Goal: Task Accomplishment & Management: Complete application form

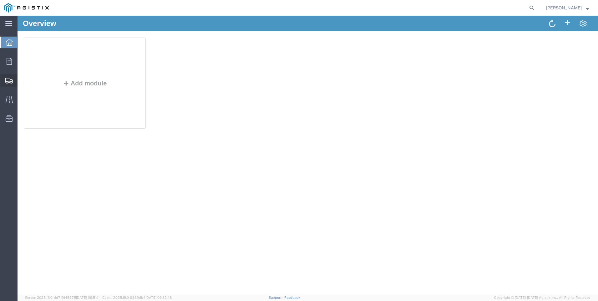
click at [0, 0] on span "Create Shipment" at bounding box center [0, 0] width 0 height 0
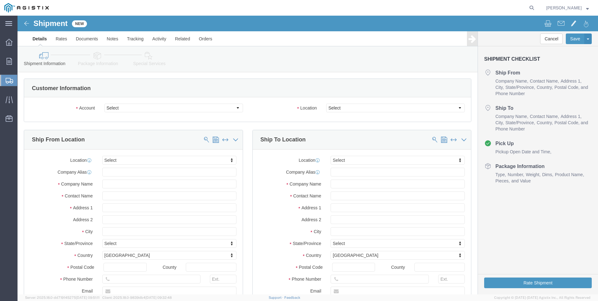
select select
click select "Select Anixter Inc PG&E"
select select "9596"
click select "Select Anixter Inc PG&E"
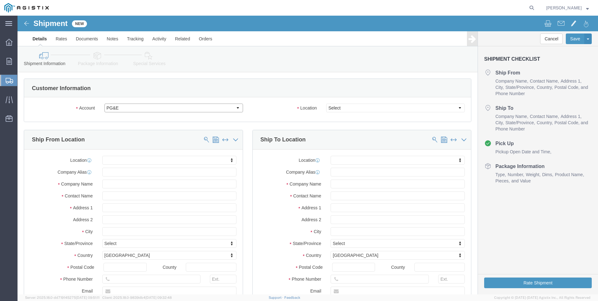
select select "PURCHORD"
select select
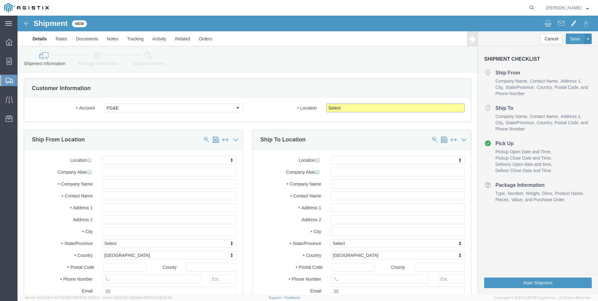
click select "Select All Others [GEOGRAPHIC_DATA] [GEOGRAPHIC_DATA] [GEOGRAPHIC_DATA] [GEOGRA…"
select select "19740"
click select "Select All Others [GEOGRAPHIC_DATA] [GEOGRAPHIC_DATA] [GEOGRAPHIC_DATA] [GEOGRA…"
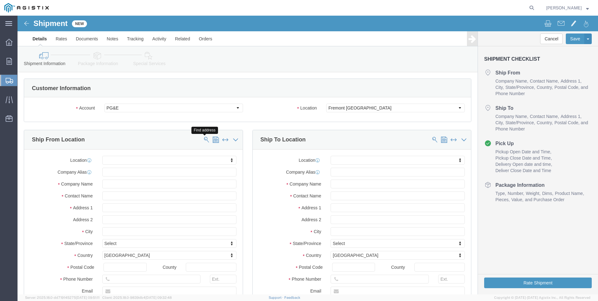
click span
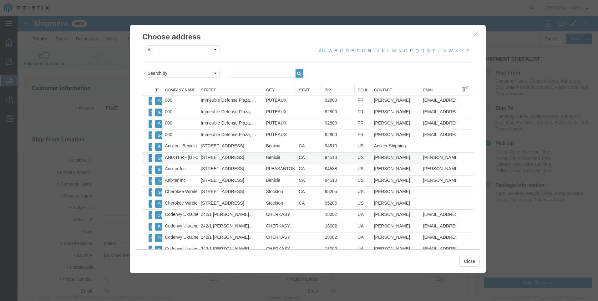
click button "Select"
select select
type input "ANIXTER - [GEOGRAPHIC_DATA]"
type input "[STREET_ADDRESS]"
type input "Benicia"
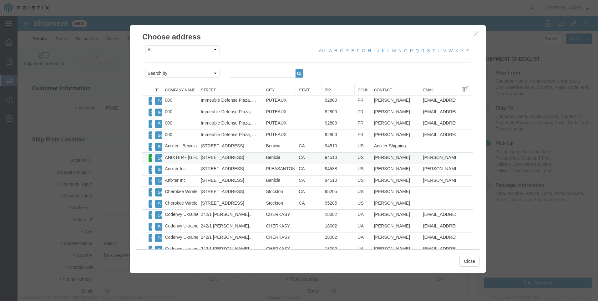
type input "94510"
type input "[PHONE_NUMBER]"
type input "[PERSON_NAME][EMAIL_ADDRESS][PERSON_NAME][DOMAIN_NAME]"
checkbox input "true"
type input "[PERSON_NAME]"
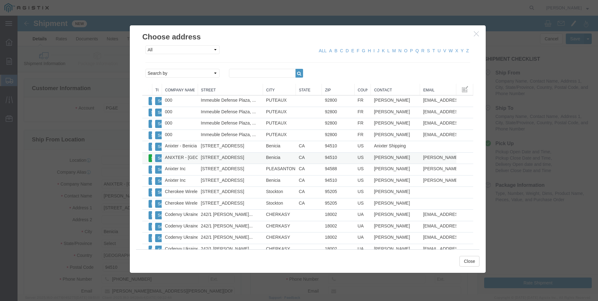
select select "CA"
click button "Close"
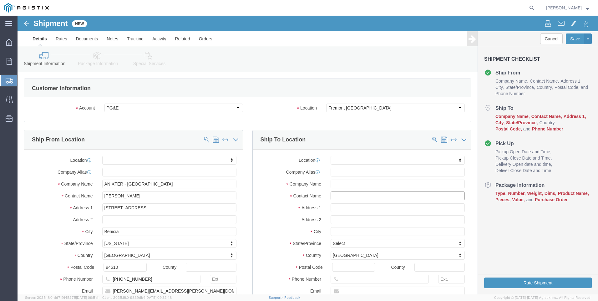
click input "text"
type input "fremo"
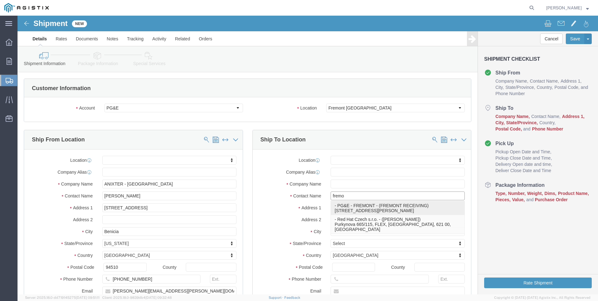
click p "- PG&E - FREMONT - ([GEOGRAPHIC_DATA] RECEIVING) [STREET_ADDRESS][PERSON_NAME]"
select select
type input "PG&E - FREMONT"
type input "[STREET_ADDRESS][PERSON_NAME]"
type input "FREMONT"
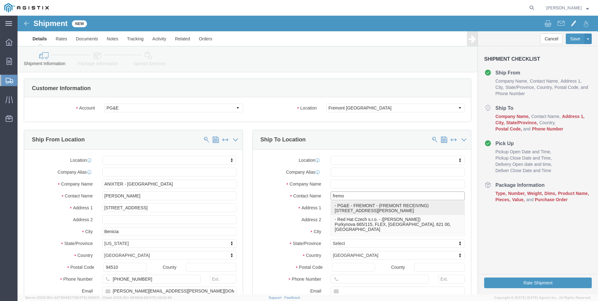
type input "94538"
type input "[PHONE_NUMBER]"
type input "FREMONT RECEIVING"
select select "CA"
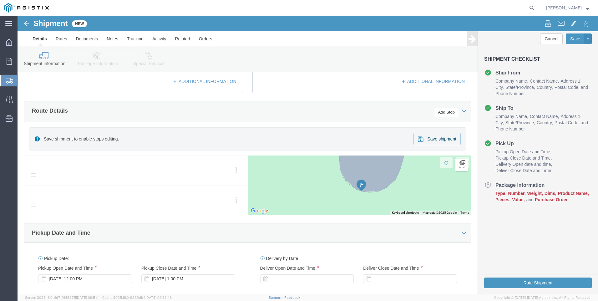
scroll to position [250, 0]
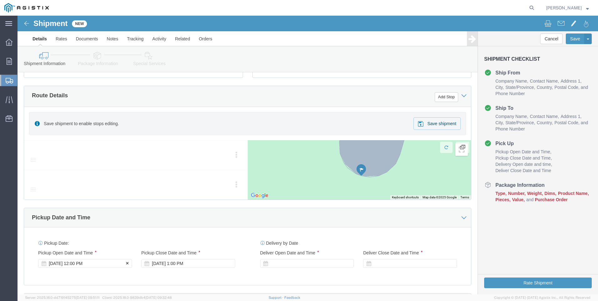
type input "FREMONT RECEIVING"
click div "Pickup Start Date Pickup Start Time Pickup Open Date and Time [DATE] 12:00 PM"
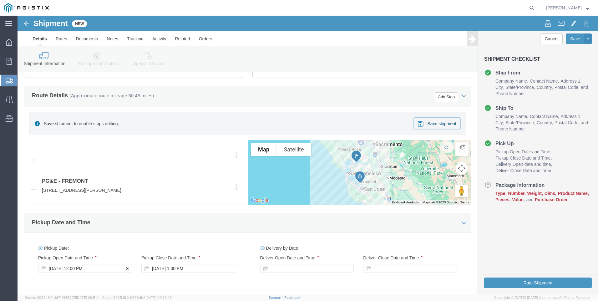
click div "[DATE] 12:00 PM"
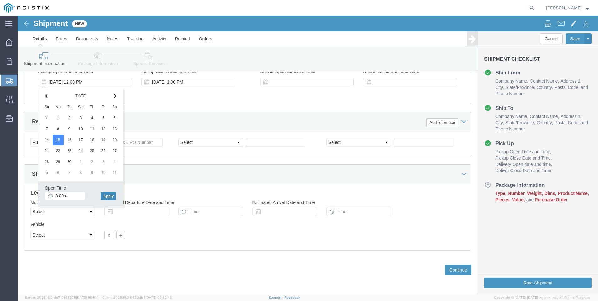
type input "8:00 AM"
click button "Apply"
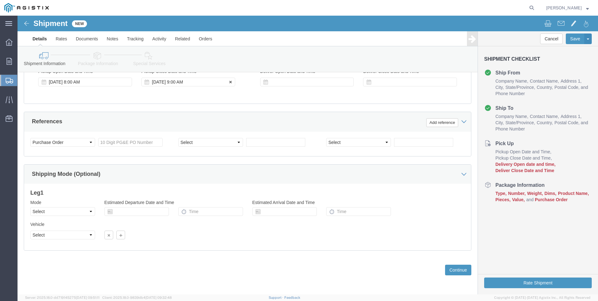
click div "[DATE] 9:00 AM"
click div "[DATE] 8:00 AM"
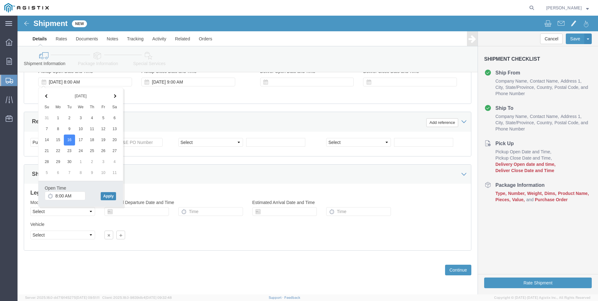
click button "Apply"
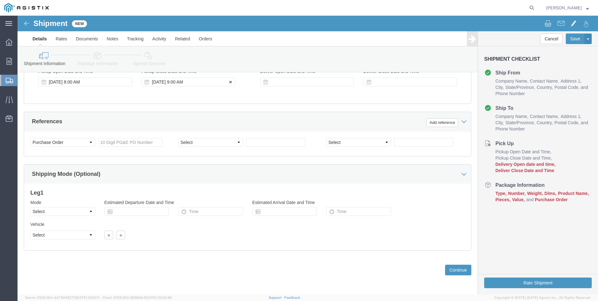
click div "[DATE] 9:00 AM"
type input "3:00 PM"
click button "Apply"
click div
click input "4:00 PM"
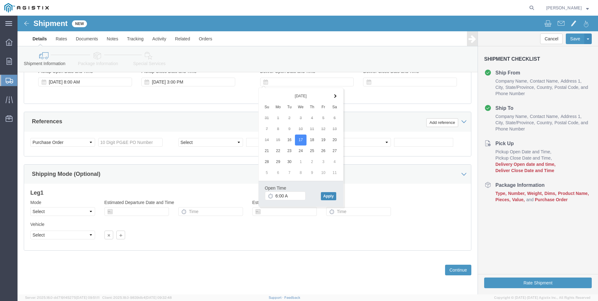
type input "6:00 AM"
click button "Apply"
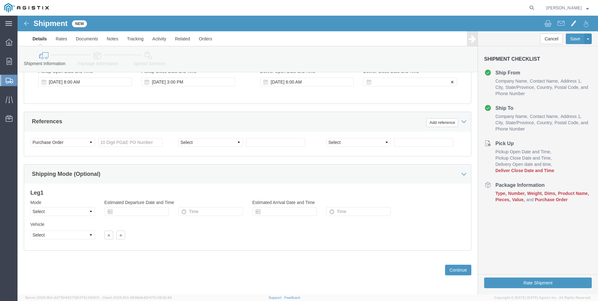
click div
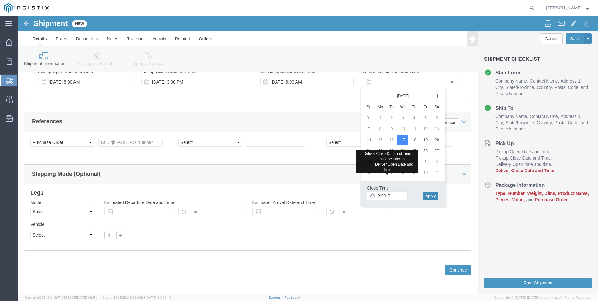
type input "2:00 PM"
click button "Apply"
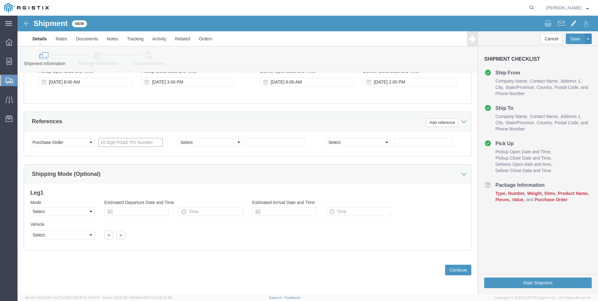
click input "text"
type input "3501379439"
select select "PURCHORD"
type input "3501407970"
click button "Continue"
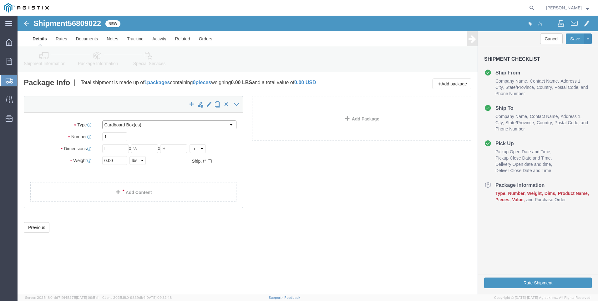
click select "Select Bulk Bundle(s) Cardboard Box(es) Carton(s) Crate(s) Drum(s) (Fiberboard)…"
select select "PONS"
click select "Select Bulk Bundle(s) Cardboard Box(es) Carton(s) Crate(s) Drum(s) (Fiberboard)…"
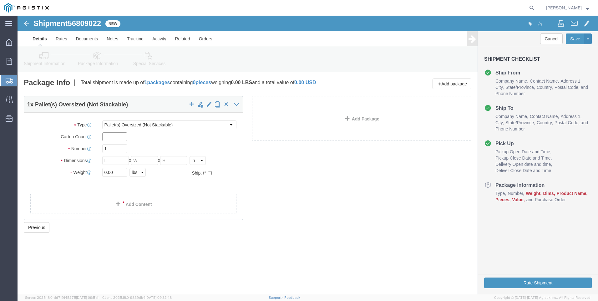
click input "text"
type input "1"
type input "3"
type input "72"
type input "60"
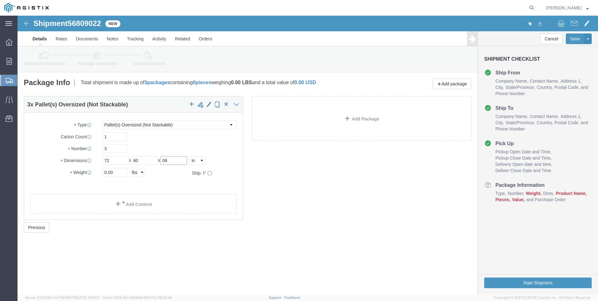
type input "0"
type input "60"
type input "18000"
click link "Add Content"
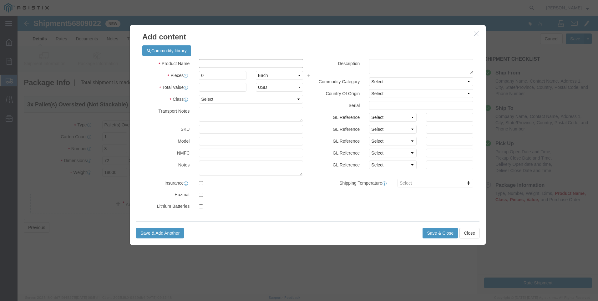
click input "text"
type input "M261407"
type input "3"
click input "M261407"
type input "M261407"
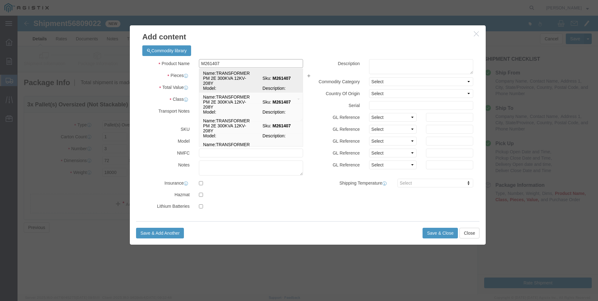
click td "Name: TRANSFORMER PM 2E 300KVA 12KV-208Y"
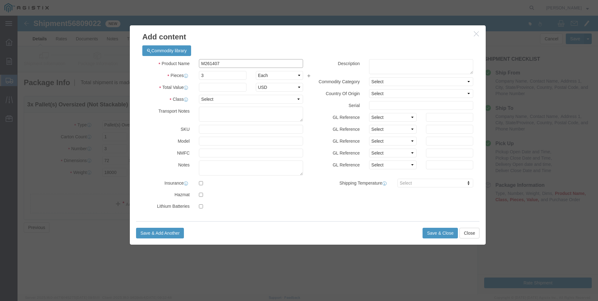
select select
select select "USD"
type input "TRANSFORMER PM 2E 300KVA 12KV-208Y"
type input "M261407"
click input "text"
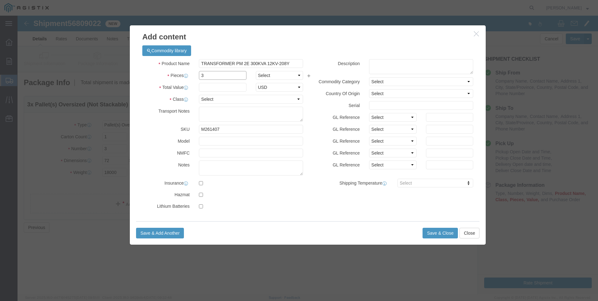
type input "3"
select select "EA"
type input "95000"
select select "70"
type textarea "MUST BE A FLATBED"
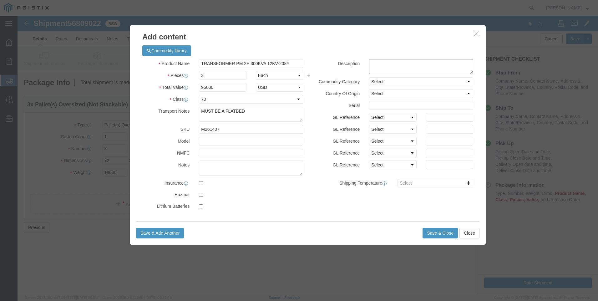
click textarea
type textarea "M261407"
click button "Save & Close"
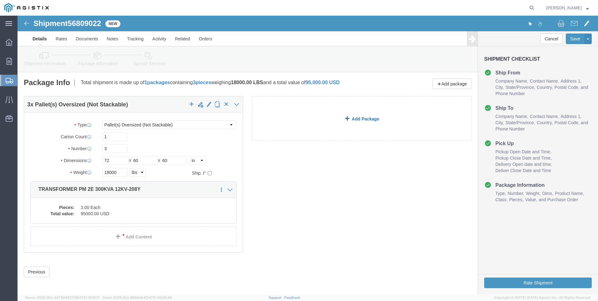
click link "Add Package"
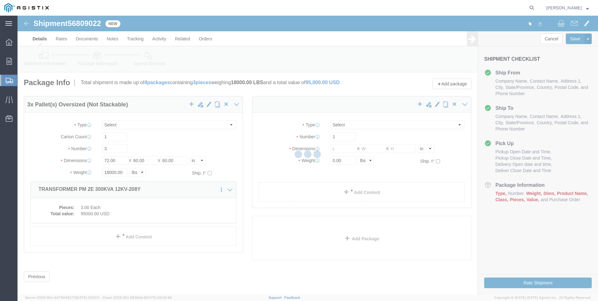
select select "PONS"
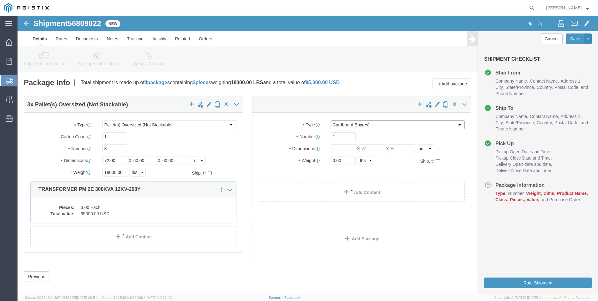
click select "Select Bulk Bundle(s) Cardboard Box(es) Carton(s) Crate(s) Drum(s) (Fiberboard)…"
select select "PONS"
click select "Select Bulk Bundle(s) Cardboard Box(es) Carton(s) Crate(s) Drum(s) (Fiberboard)…"
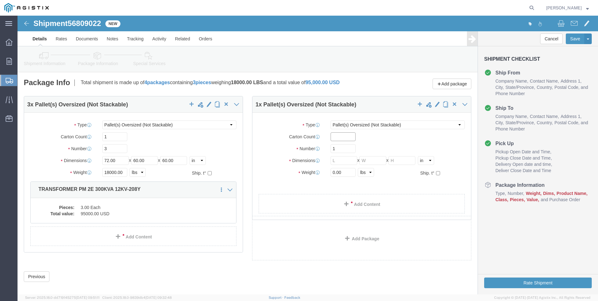
click input "text"
type input "1"
type input "2"
type input "72"
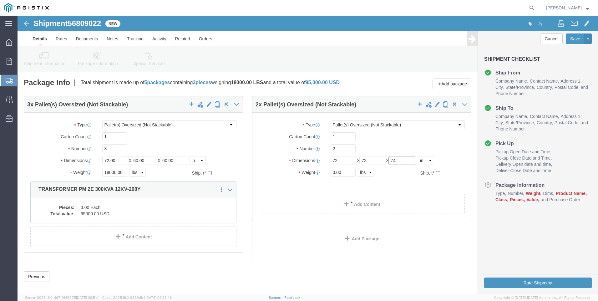
type input "74"
type input "7000"
click div "3 x Pallet(s) Oversized (Not Stackable) Package Type Select Bulk Bundle(s) Card…"
click link "Add Content"
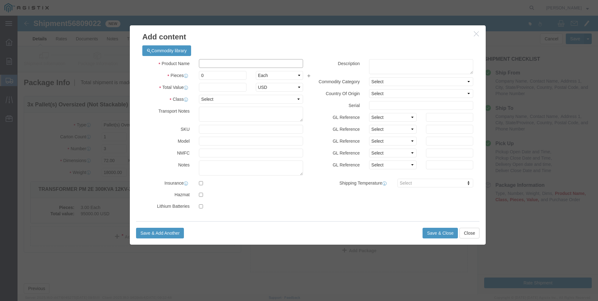
click input "text"
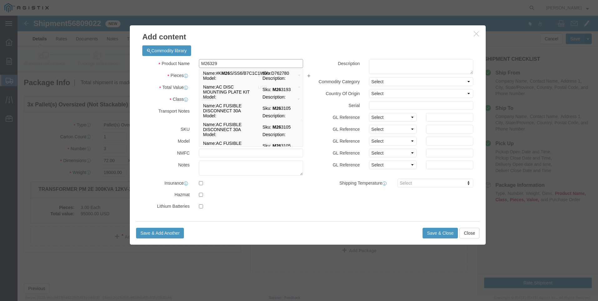
type input "M263291"
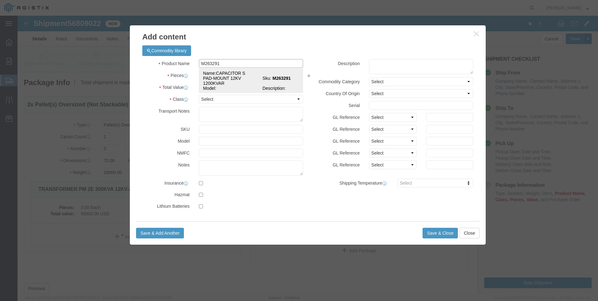
click td "Name: CAPACITOR S PAD-MOUNT 12KV 1200KVAR"
select select
select select "USD"
type input "CAPACITOR S PAD-MOUNT 12KV 1200KVAR"
type input "M263291"
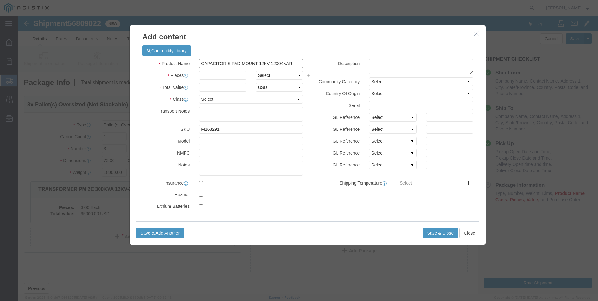
type input "CAPACITOR S PAD-MOUNT 12KV 1200KVAR"
click input "text"
type input "2"
select select "EA"
type input "145000"
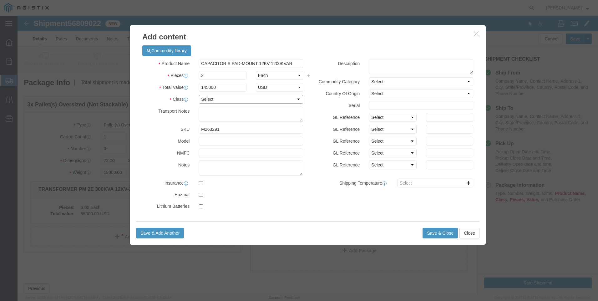
select select "70"
click textarea
type textarea "M263291"
click button "Save & Close"
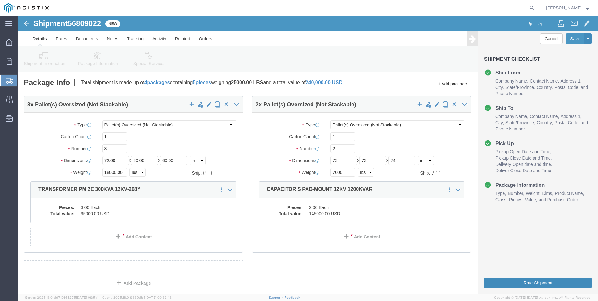
click button "Rate Shipment"
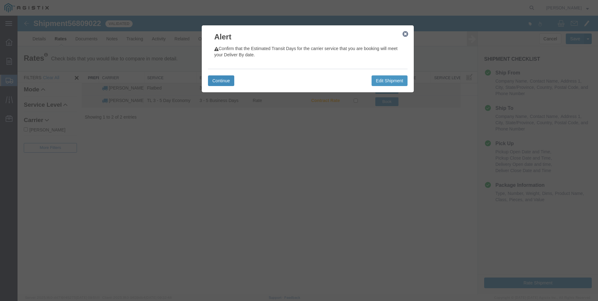
click at [219, 78] on button "Continue" at bounding box center [221, 80] width 26 height 11
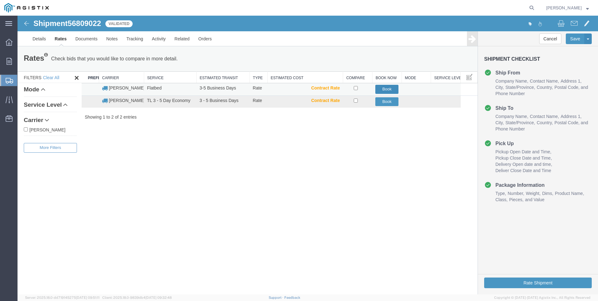
click at [394, 89] on button "Book" at bounding box center [386, 89] width 23 height 9
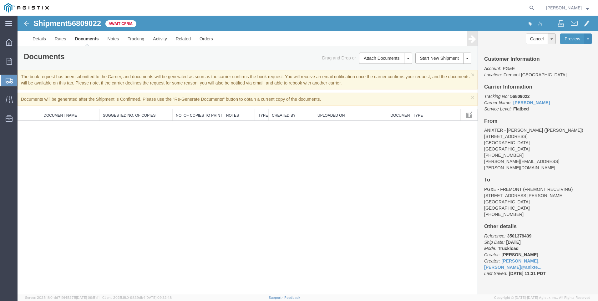
drag, startPoint x: 236, startPoint y: 248, endPoint x: 242, endPoint y: 245, distance: 6.4
click at [237, 247] on div "Shipment 56809022 0 of 0 Await Cfrm. Details Rates Documents Notes Tracking Act…" at bounding box center [308, 155] width 580 height 279
click at [0, 0] on span "Create Shipment" at bounding box center [0, 0] width 0 height 0
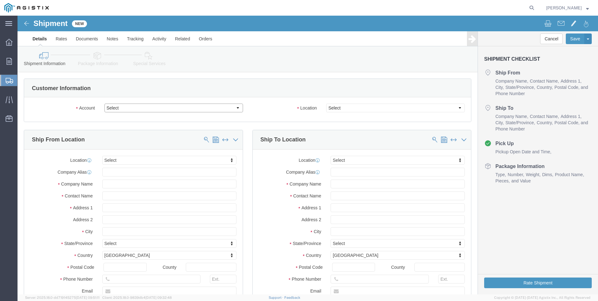
click select "Select Anixter Inc PG&E"
select select "9596"
click select "Select Anixter Inc PG&E"
select select "PURCHORD"
select select
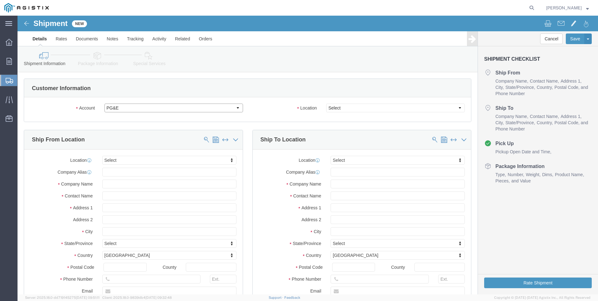
select select
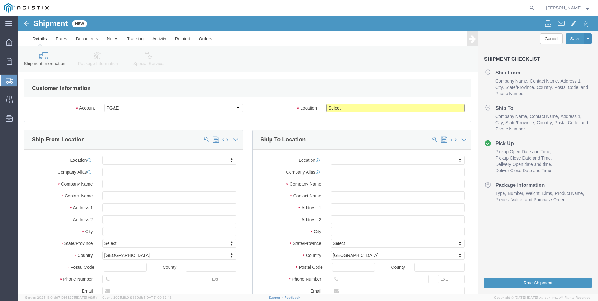
click select "Select All Others [GEOGRAPHIC_DATA] [GEOGRAPHIC_DATA] [GEOGRAPHIC_DATA] [GEOGRA…"
select select "19996"
click select "Select All Others [GEOGRAPHIC_DATA] [GEOGRAPHIC_DATA] [GEOGRAPHIC_DATA] [GEOGRA…"
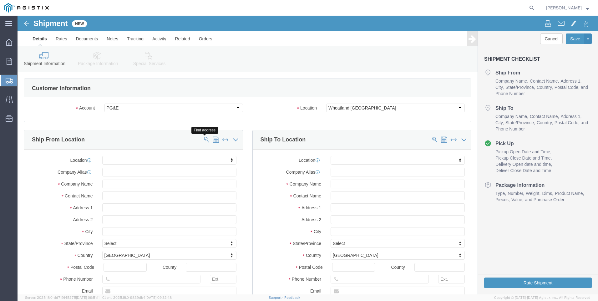
click span
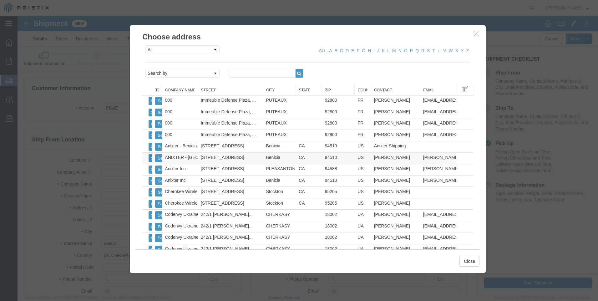
click button "Select"
select select
type input "ANIXTER - [GEOGRAPHIC_DATA]"
type input "[STREET_ADDRESS]"
type input "Benicia"
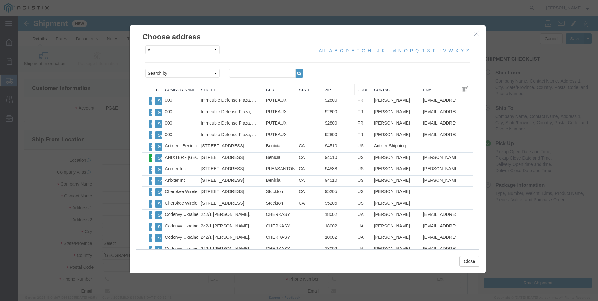
type input "94510"
type input "[PHONE_NUMBER]"
type input "[PERSON_NAME][EMAIL_ADDRESS][PERSON_NAME][DOMAIN_NAME]"
checkbox input "true"
type input "[PERSON_NAME]"
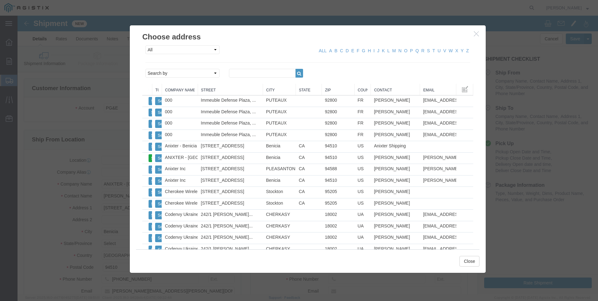
select select "CA"
click button "Close"
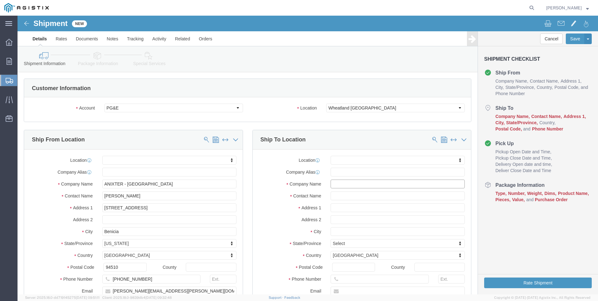
click input "text"
type input "[GEOGRAPHIC_DATA]"
click p "- PG&E - [GEOGRAPHIC_DATA] - (WHEATLAND RECEIVING) [STREET_ADDRESS]"
select select
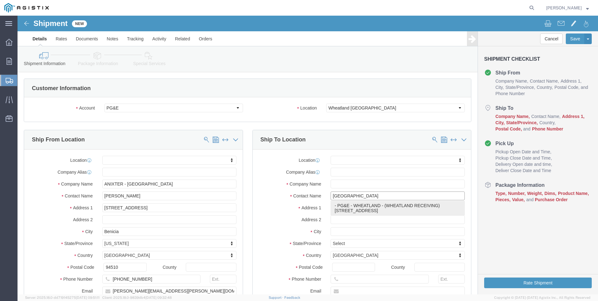
type input "PG&E - [GEOGRAPHIC_DATA]"
type input "[STREET_ADDRESS]"
type input "[GEOGRAPHIC_DATA]"
type input "95692"
type input "[PHONE_NUMBER]"
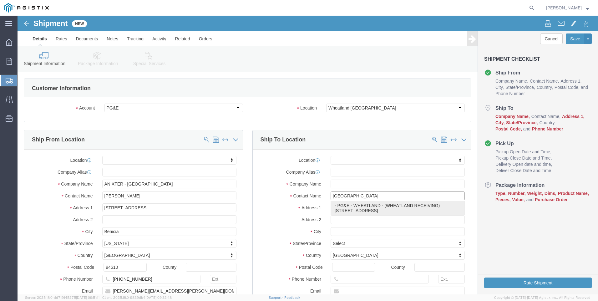
type input "WHEATLAND RECEIVING"
select select "CA"
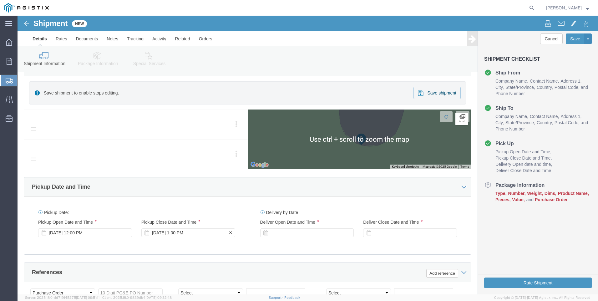
scroll to position [281, 0]
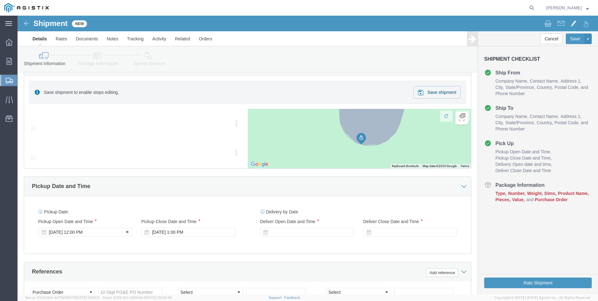
type input "WHEATLAND RECEIVING"
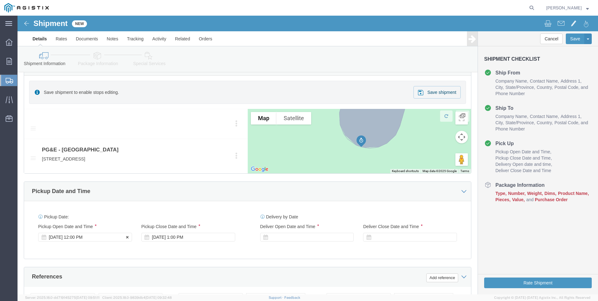
click div "[DATE] 12:00 PM"
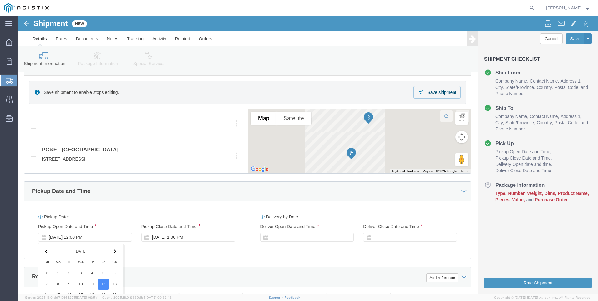
scroll to position [436, 0]
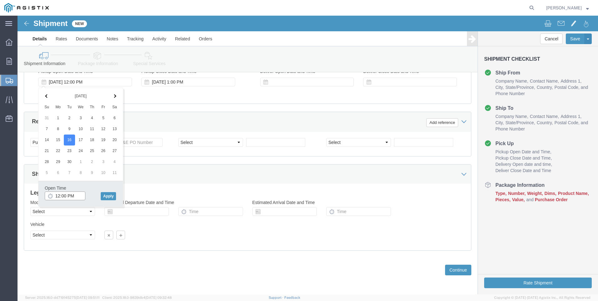
click input "12:00 PM"
type input "8:00 AM"
click button "Apply"
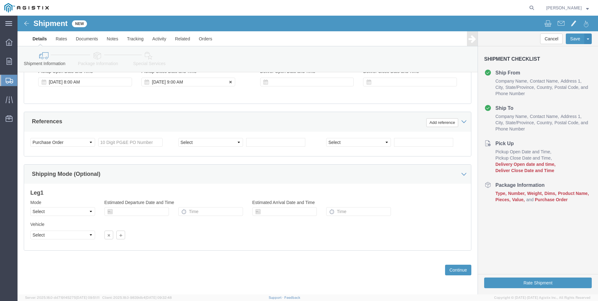
click div "[DATE] 9:00 AM"
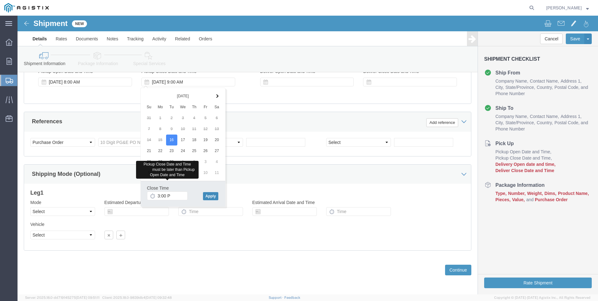
type input "3:00 PM"
click button "Apply"
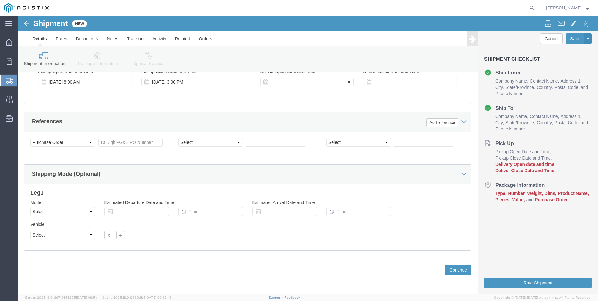
click div
click input "4:00 PM"
type input "6:00 AM"
click button "Apply"
click div
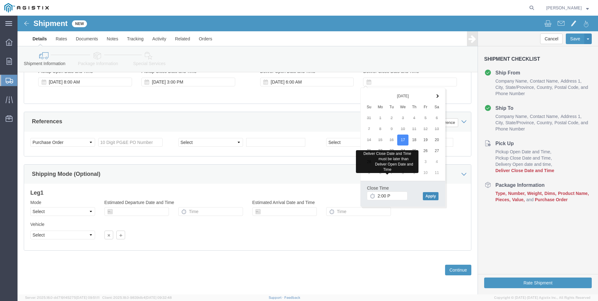
type input "2:00 PM"
click button "Apply"
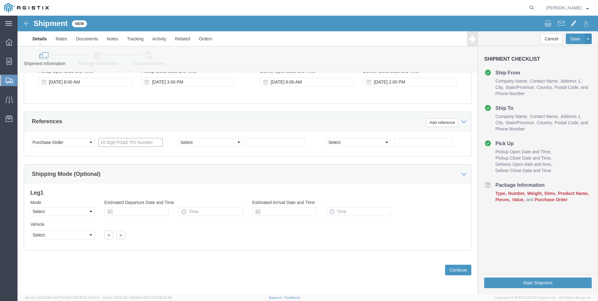
click input "text"
type input "3501379440"
click button "Continue"
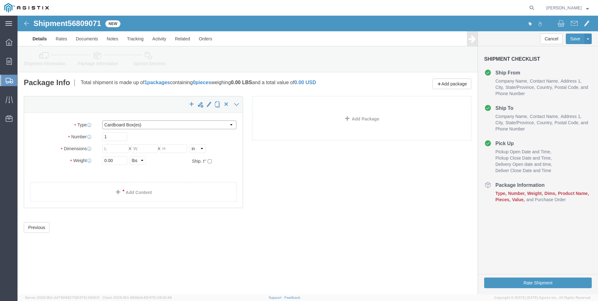
click select "Select Bulk Bundle(s) Cardboard Box(es) Carton(s) Crate(s) Drum(s) (Fiberboard)…"
select select "PONS"
click select "Select Bulk Bundle(s) Cardboard Box(es) Carton(s) Crate(s) Drum(s) (Fiberboard)…"
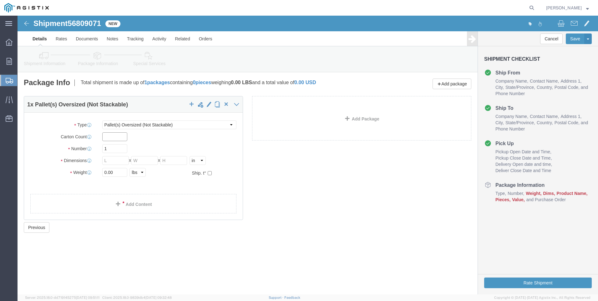
click input "text"
type input "1"
type input "4"
type input "72"
type input "60"
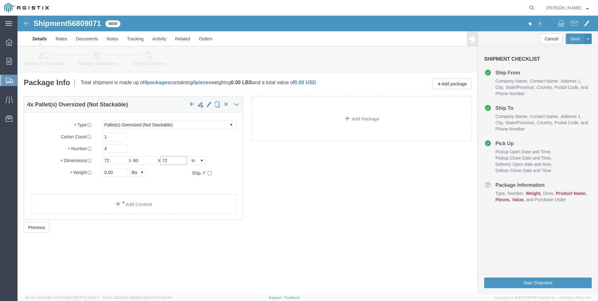
type input "72"
type input "24000"
click div "4 x Pallet(s) Oversized (Not Stackable) Package Type Select Bulk Bundle(s) Card…"
click link "Add Content"
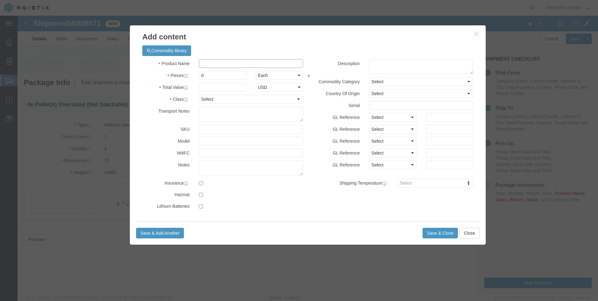
click input "text"
type input "M261407"
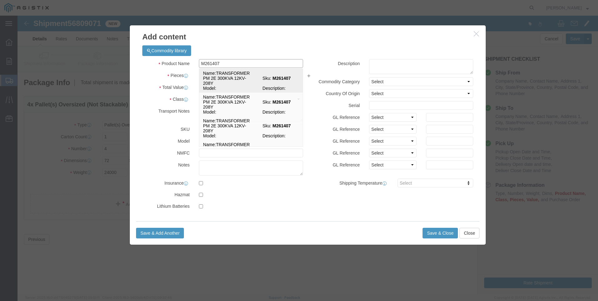
click td "Name: TRANSFORMER PM 2E 300KVA 12KV-208Y"
select select
select select "USD"
type input "TRANSFORMER PM 2E 300KVA 12KV-208Y"
type input "M261407"
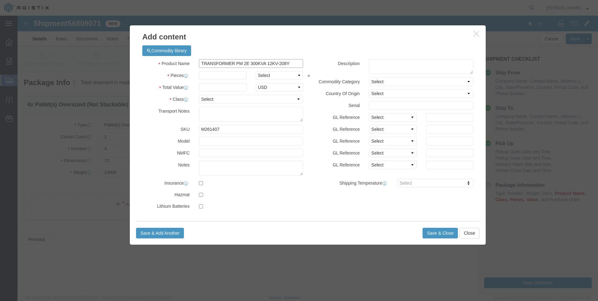
type input "TRANSFORMER PM 2E 300KVA 12KV-208Y"
click input "text"
type input "4"
select select "EA"
click input "text"
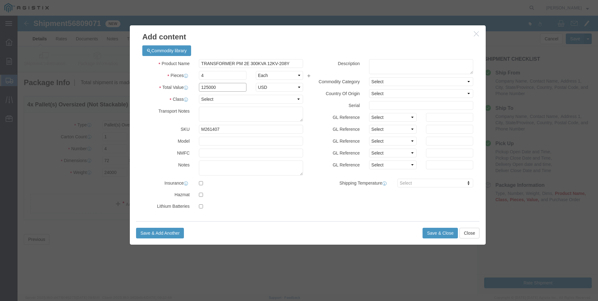
type input "125000"
select select "70"
type textarea "MUST BE A FLATBED"
click textarea
type textarea "M261407"
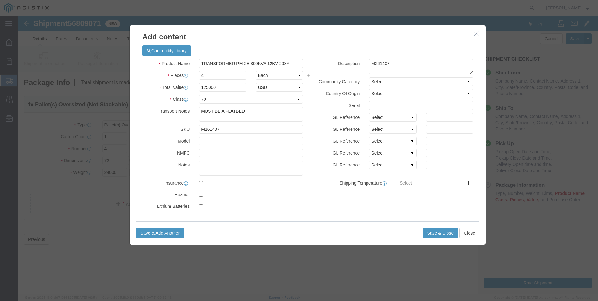
click div
click button "Save & Close"
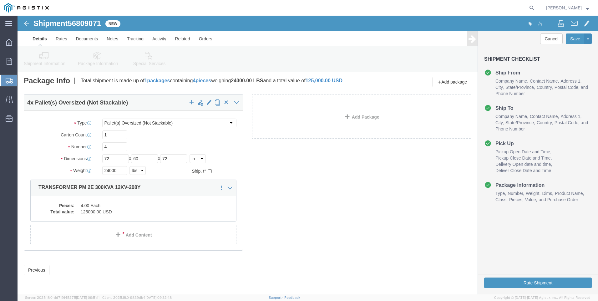
scroll to position [6, 0]
click button "Rate Shipment"
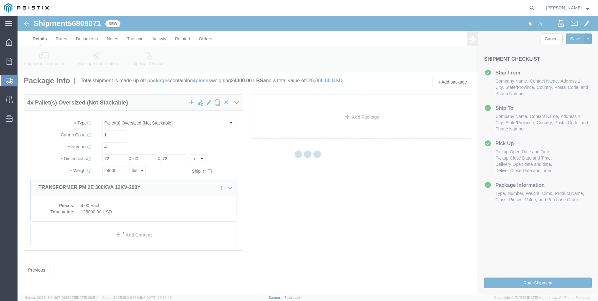
scroll to position [0, 0]
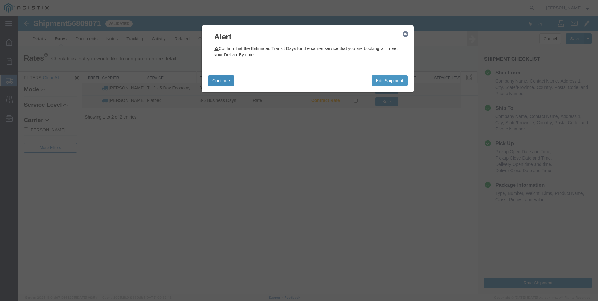
click at [218, 79] on button "Continue" at bounding box center [221, 80] width 26 height 11
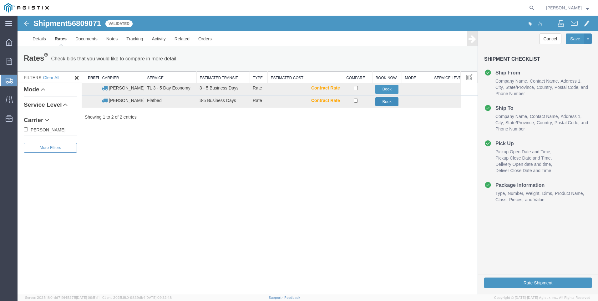
click at [384, 99] on button "Book" at bounding box center [386, 101] width 23 height 9
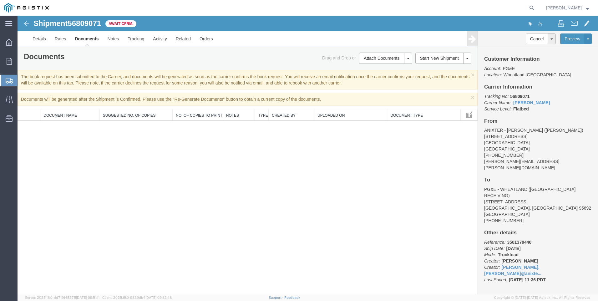
click at [0, 0] on span "Create Shipment" at bounding box center [0, 0] width 0 height 0
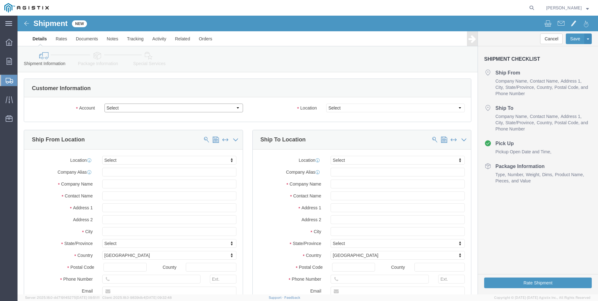
click select "Select Anixter Inc PG&E"
select select "9596"
click select "Select Anixter Inc PG&E"
select select "PURCHORD"
select select
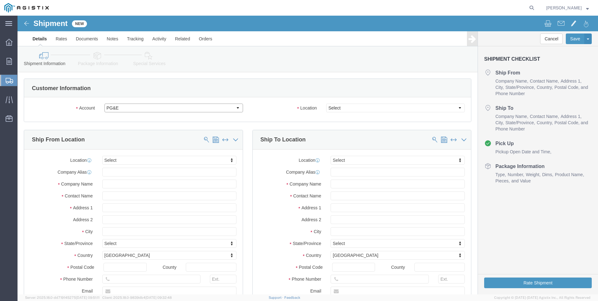
select select
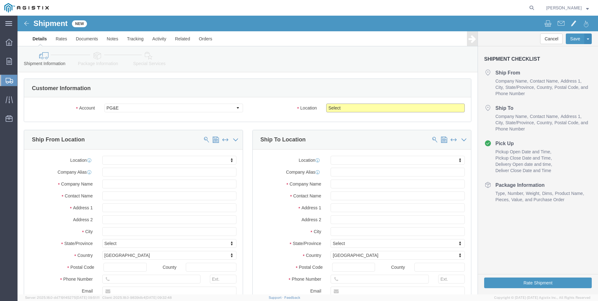
click select "Select All Others [GEOGRAPHIC_DATA] [GEOGRAPHIC_DATA] [GEOGRAPHIC_DATA] [GEOGRA…"
select select "19745"
click select "Select All Others [GEOGRAPHIC_DATA] [GEOGRAPHIC_DATA] [GEOGRAPHIC_DATA] [GEOGRA…"
click span
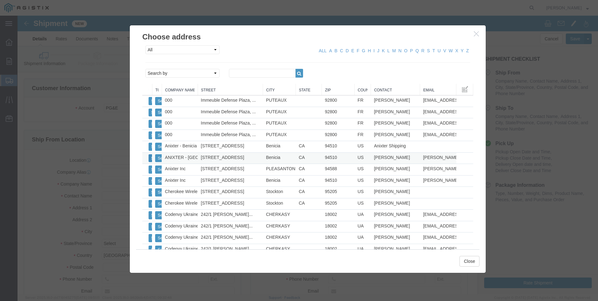
click button "Select"
select select
type input "ANIXTER - [GEOGRAPHIC_DATA]"
type input "[STREET_ADDRESS]"
type input "Benicia"
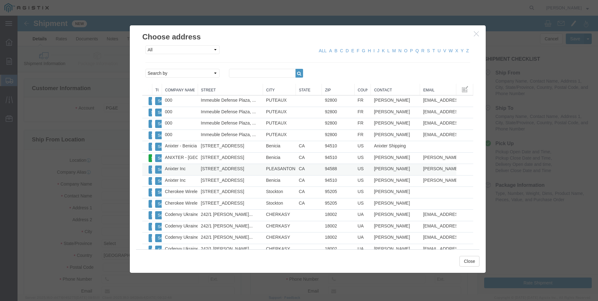
type input "94510"
type input "[PHONE_NUMBER]"
type input "[PERSON_NAME][EMAIL_ADDRESS][PERSON_NAME][DOMAIN_NAME]"
checkbox input "true"
type input "[PERSON_NAME]"
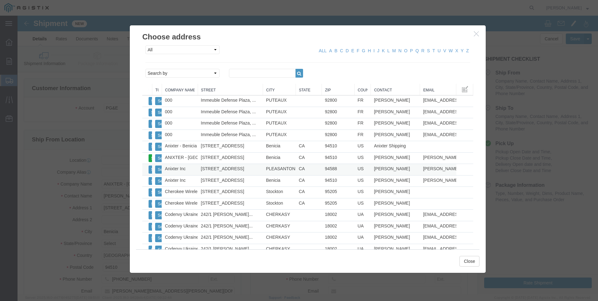
select select "CA"
click button "Close"
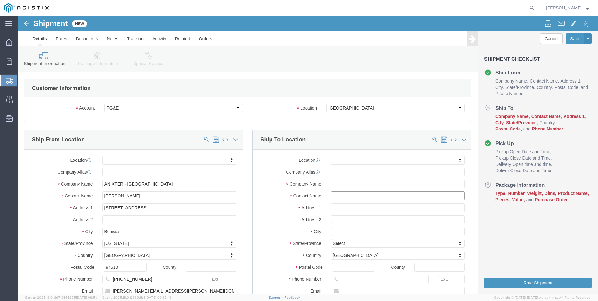
click input "text"
type input "[GEOGRAPHIC_DATA]"
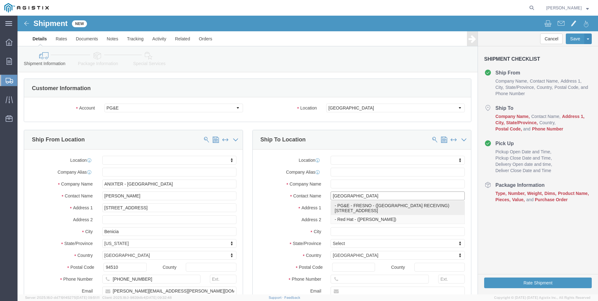
click p "- PG&E - [GEOGRAPHIC_DATA] - ([GEOGRAPHIC_DATA] RECEIVING) [STREET_ADDRESS]"
select select
type input "PG&E - [GEOGRAPHIC_DATA]"
type input "[STREET_ADDRESS]"
type input "[GEOGRAPHIC_DATA]"
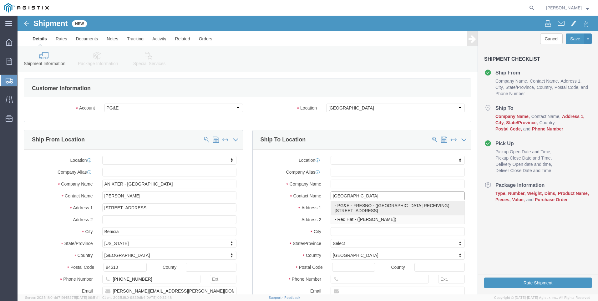
type input "93725"
type input "[PHONE_NUMBER]"
type input "FRESNO RECEIVING"
select select "CA"
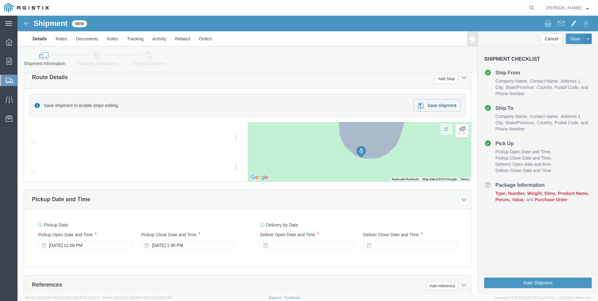
scroll to position [281, 0]
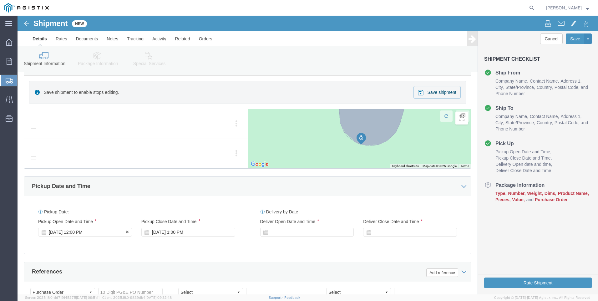
type input "FRESNO RECEIVING"
click div "[DATE] 12:00 PM"
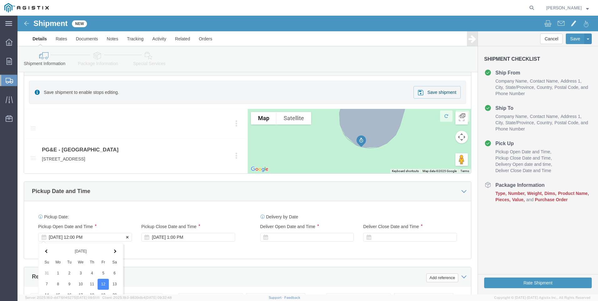
scroll to position [436, 0]
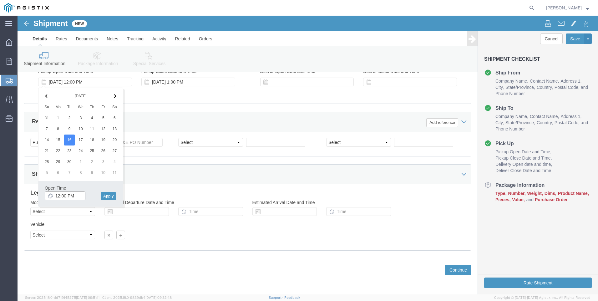
click input "12:00 PM"
type input "8:00 AM"
click button "Apply"
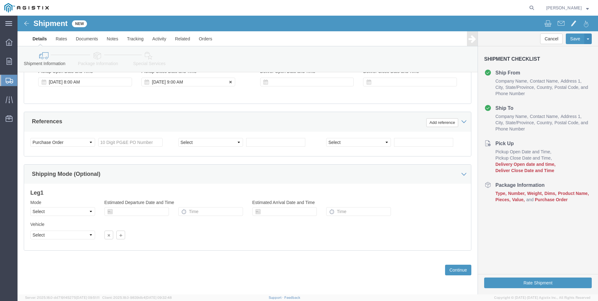
click div "[DATE] 9:00 AM"
type input "3:00 PM"
click button "Apply"
click div
click input "4:00 PM"
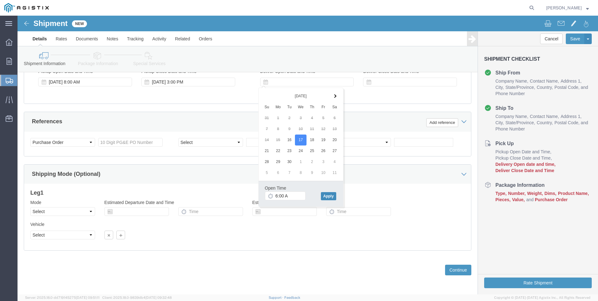
type input "6:00 AM"
click button "Apply"
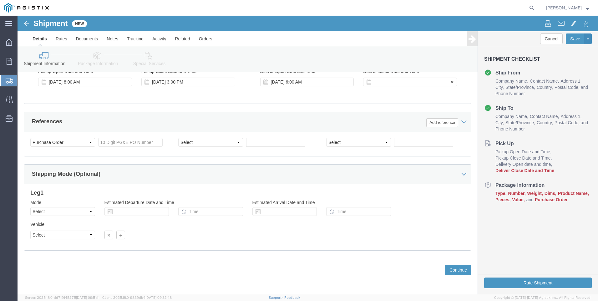
click div
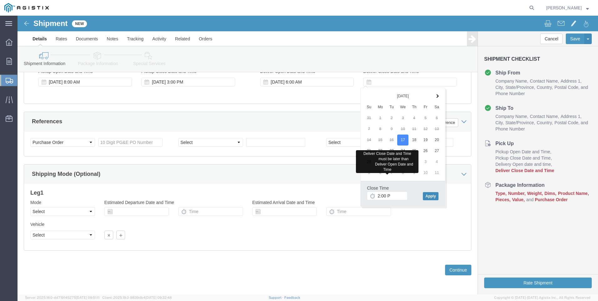
type input "2:00 PM"
click button "Apply"
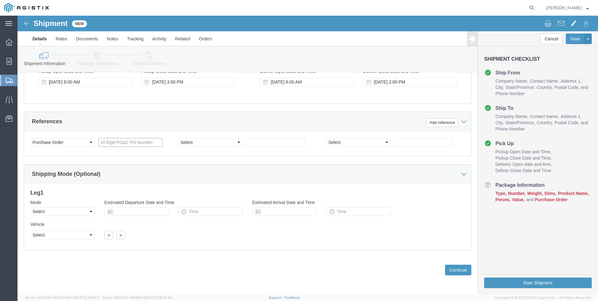
click input "text"
type input "3501378260"
click button "Continue"
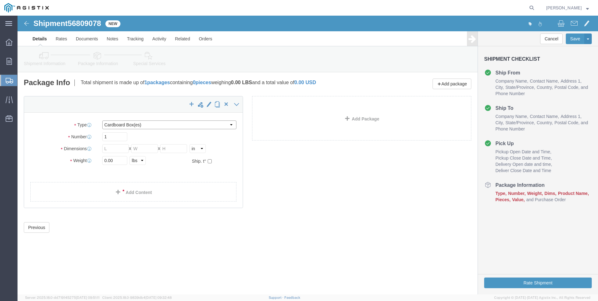
click select "Select Bulk Bundle(s) Cardboard Box(es) Carton(s) Crate(s) Drum(s) (Fiberboard)…"
select select "PONS"
click select "Select Bulk Bundle(s) Cardboard Box(es) Carton(s) Crate(s) Drum(s) (Fiberboard)…"
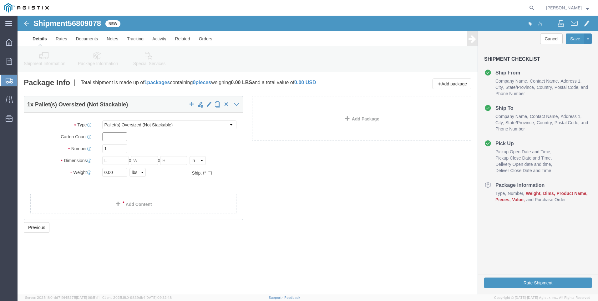
click input "text"
type input "1"
type input "6"
type input "70"
type input "60"
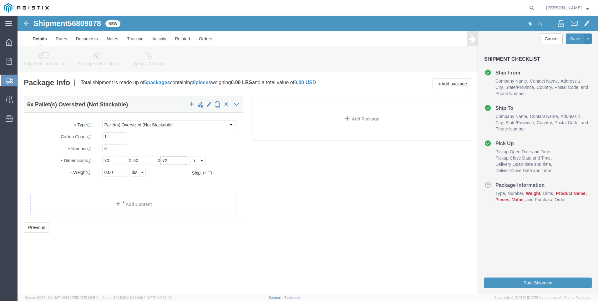
type input "72"
type input "35000"
click link "Add Content"
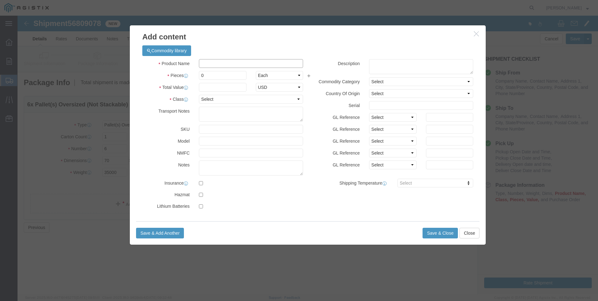
click input "text"
type input "M261407"
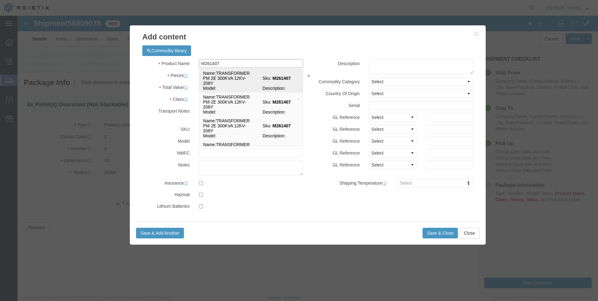
click td "Name: TRANSFORMER PM 2E 300KVA 12KV-208Y"
select select
select select "USD"
type input "TRANSFORMER PM 2E 300KVA 12KV-208Y"
type input "M261407"
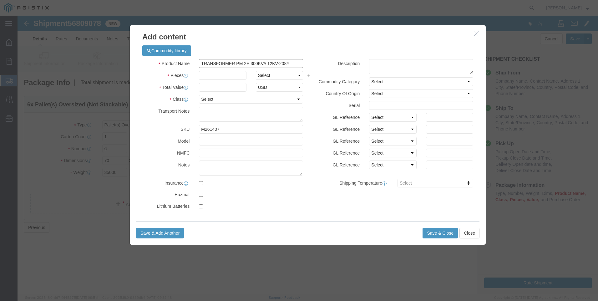
type input "TRANSFORMER PM 2E 300KVA 12KV-208Y"
click input "text"
type input "6"
select select "EA"
type input "185000"
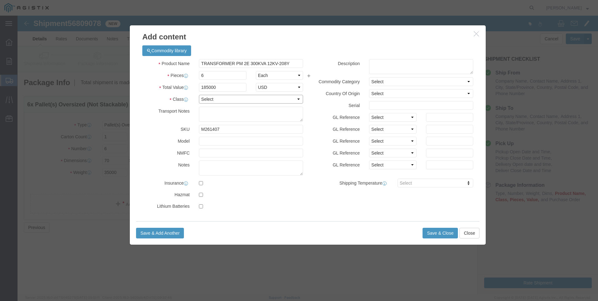
select select "70"
type textarea "MUST BE ON A FLATBED"
click textarea
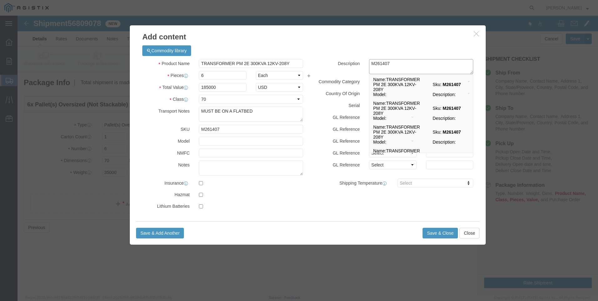
type textarea "M261407"
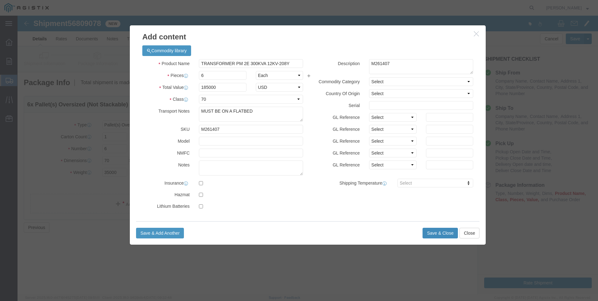
click button "Save & Close"
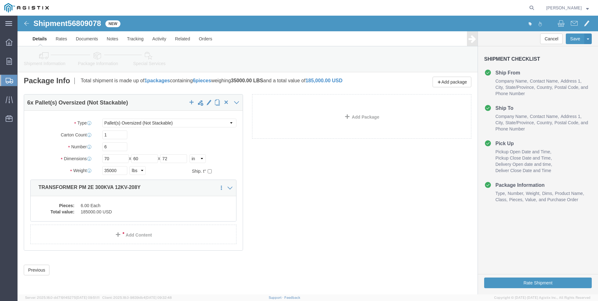
scroll to position [6, 0]
click button "Rate Shipment"
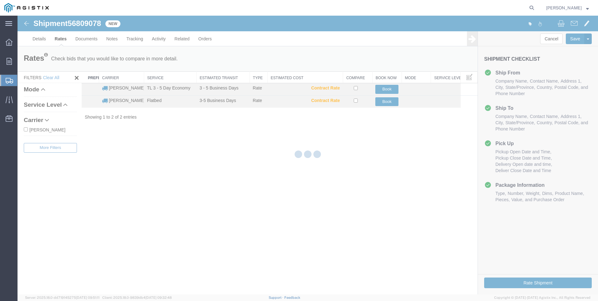
scroll to position [0, 0]
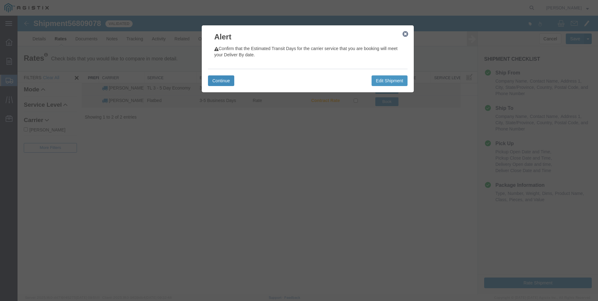
click at [225, 77] on button "Continue" at bounding box center [221, 80] width 26 height 11
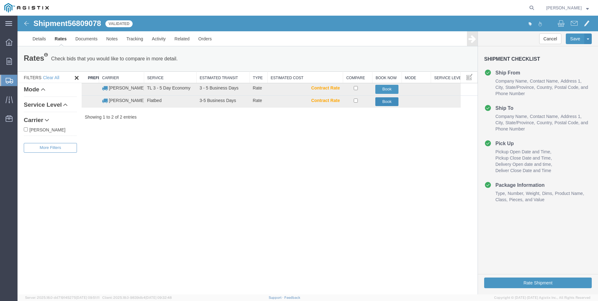
click at [387, 101] on button "Book" at bounding box center [386, 101] width 23 height 9
